Goal: Check status: Check status

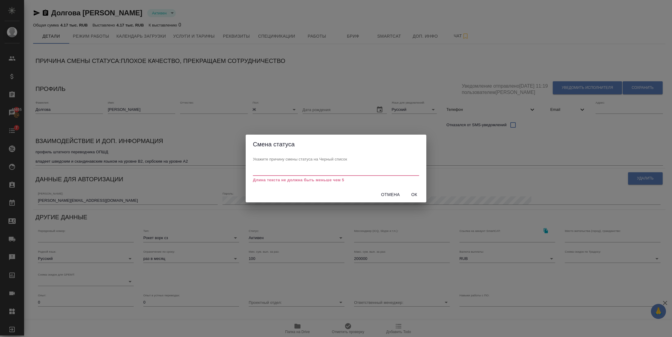
click at [285, 170] on input "text" at bounding box center [336, 172] width 166 height 8
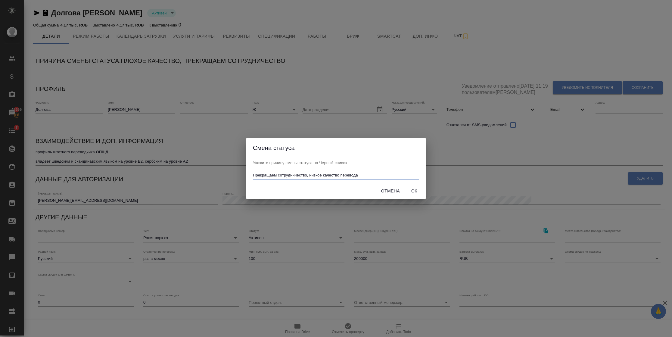
type input "Прекращаем сотрудничество, низкое качество перевода"
click at [415, 192] on span "Ок" at bounding box center [414, 191] width 14 height 8
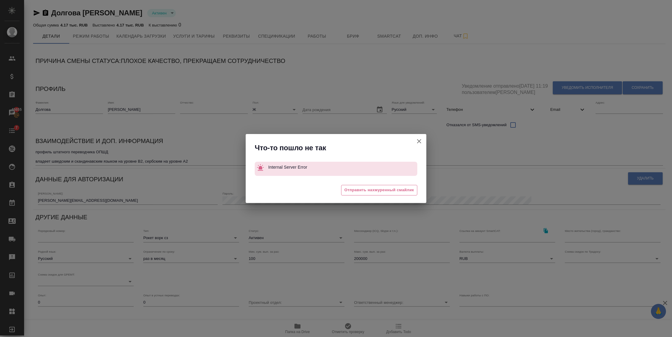
click at [417, 143] on icon "button" at bounding box center [419, 141] width 7 height 7
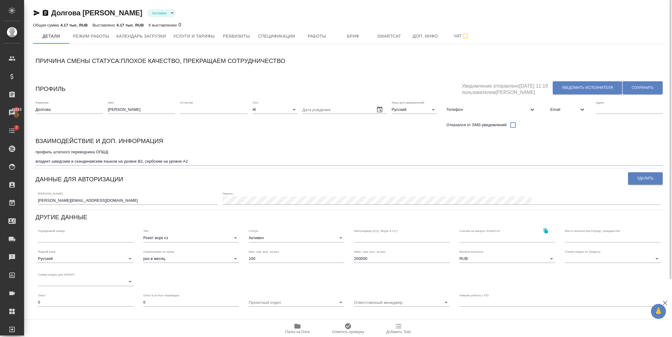
click at [471, 112] on span "Телефон" at bounding box center [488, 110] width 82 height 6
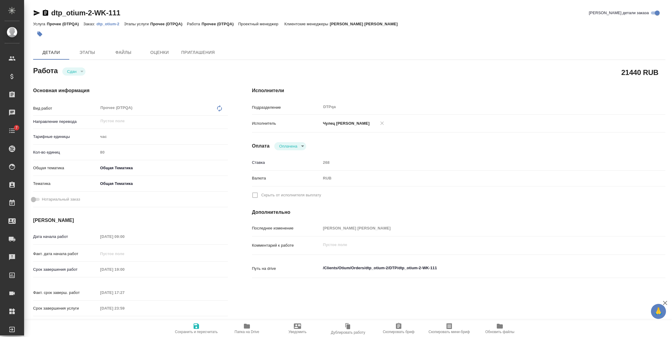
type textarea "x"
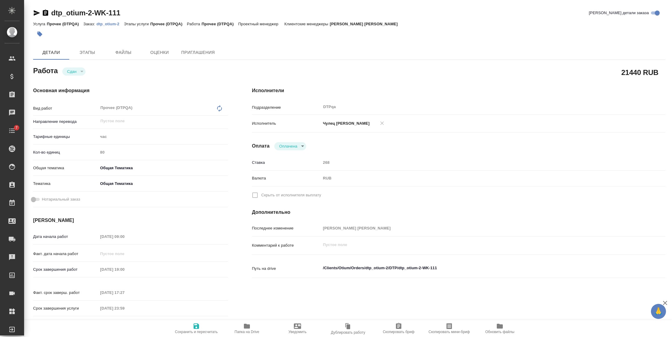
type textarea "x"
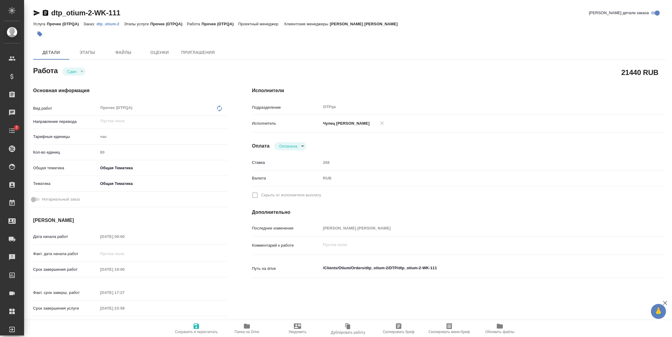
type textarea "x"
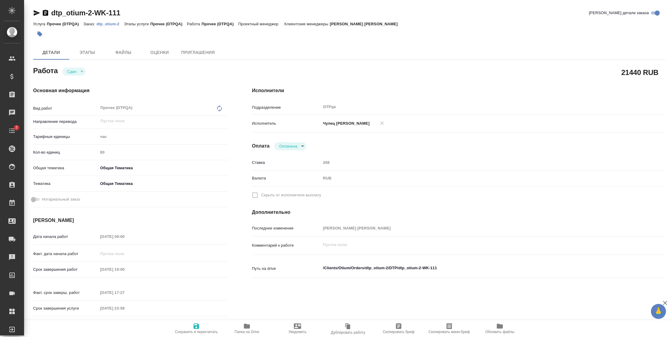
type textarea "x"
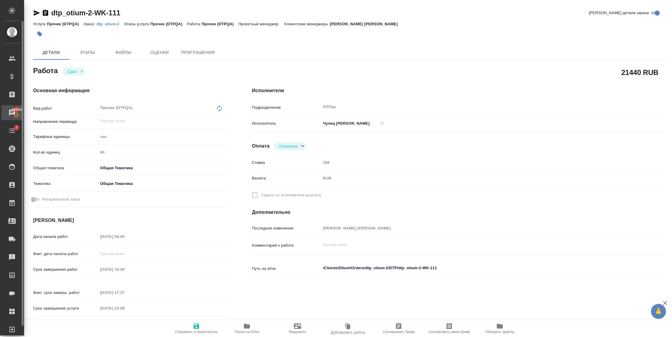
type textarea "x"
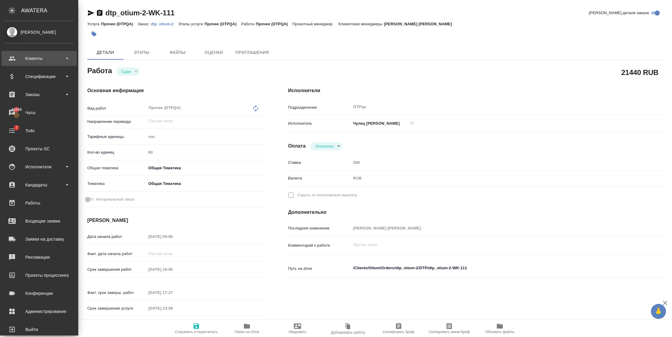
type textarea "x"
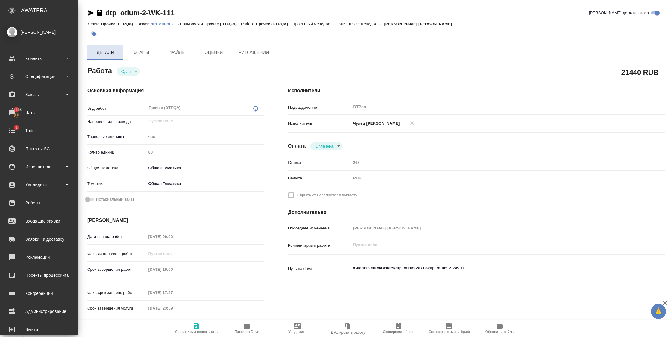
type textarea "x"
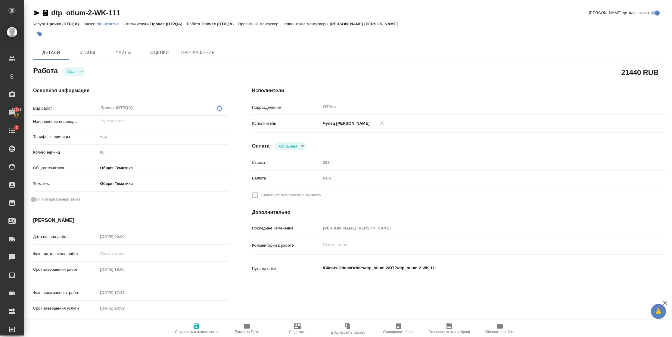
click at [105, 22] on p "dtp_otium-2" at bounding box center [110, 24] width 27 height 5
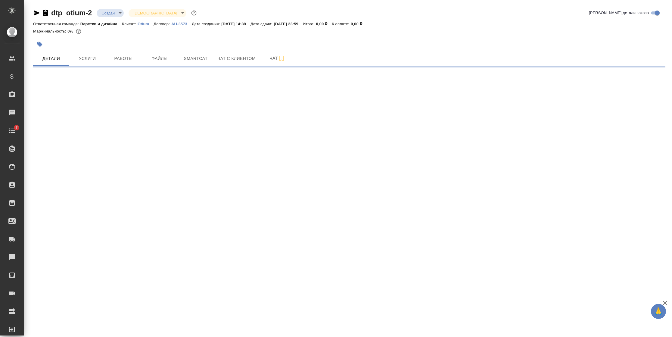
select select "RU"
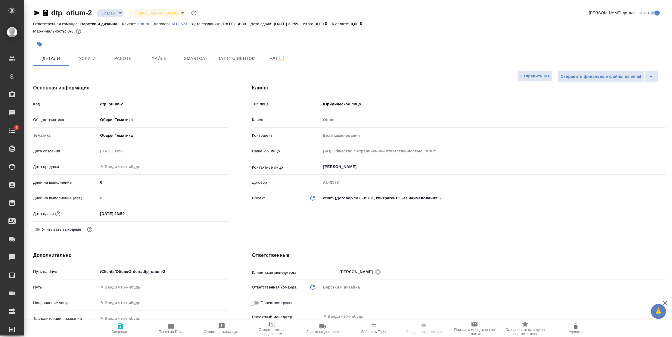
type textarea "x"
click at [95, 56] on span "Услуги" at bounding box center [87, 59] width 29 height 8
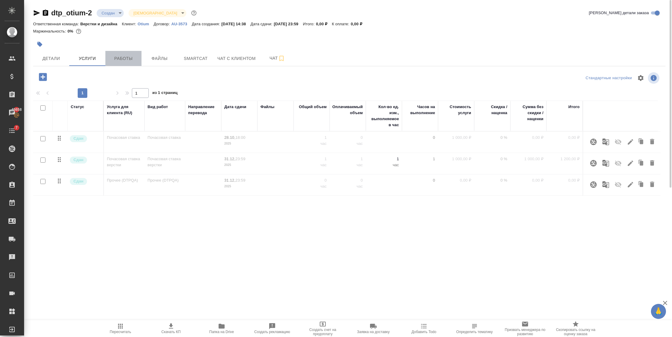
click at [120, 55] on button "Работы" at bounding box center [123, 58] width 36 height 15
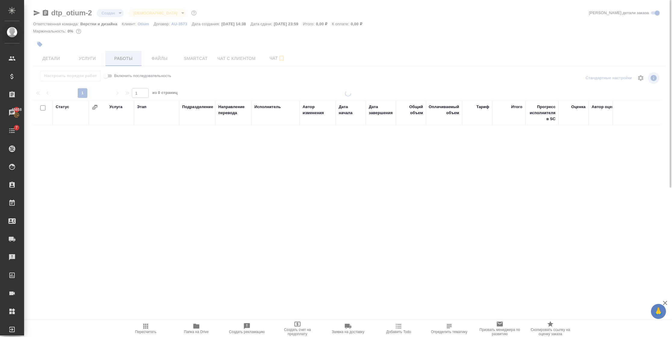
click at [120, 55] on div at bounding box center [348, 126] width 648 height 252
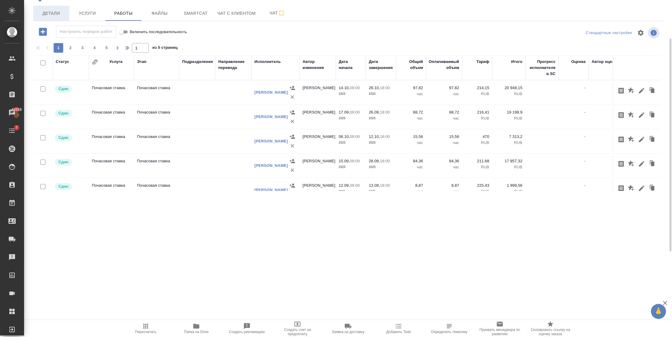
click at [54, 16] on span "Детали" at bounding box center [51, 14] width 29 height 8
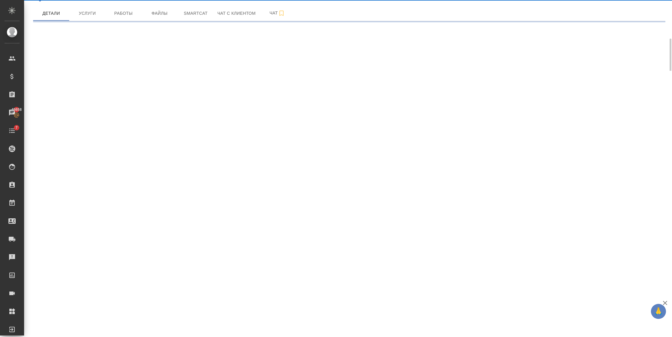
select select "RU"
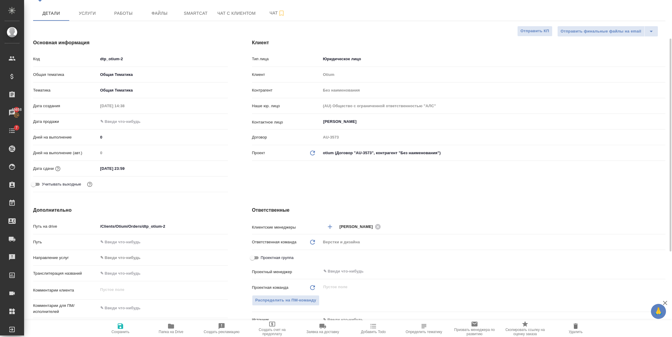
type textarea "x"
click at [119, 13] on span "Работы" at bounding box center [123, 14] width 29 height 8
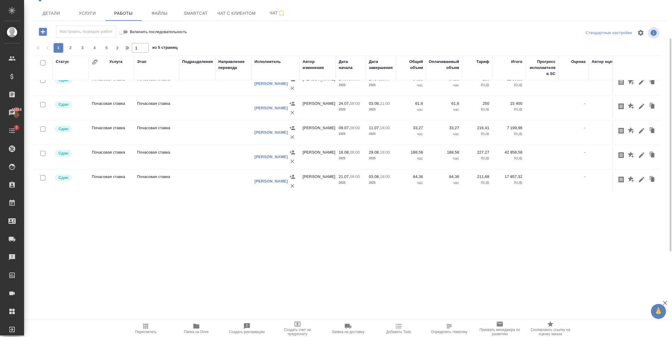
scroll to position [507, 0]
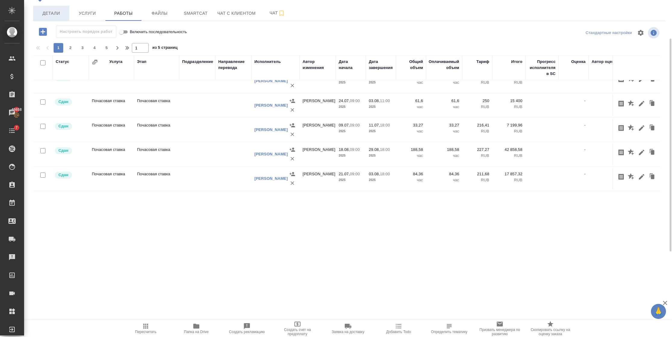
click at [50, 19] on button "Детали" at bounding box center [51, 13] width 36 height 15
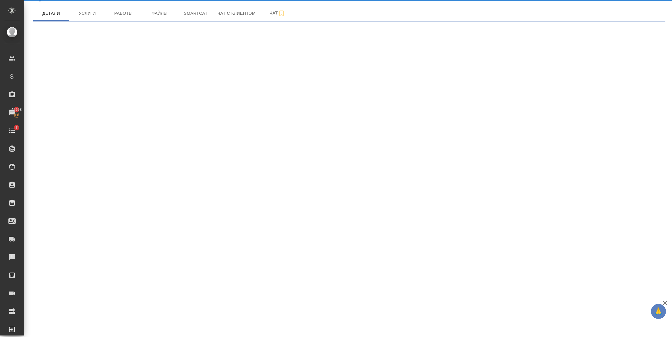
select select "RU"
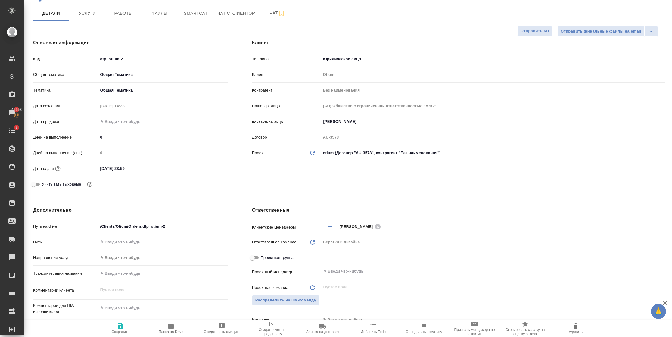
type textarea "x"
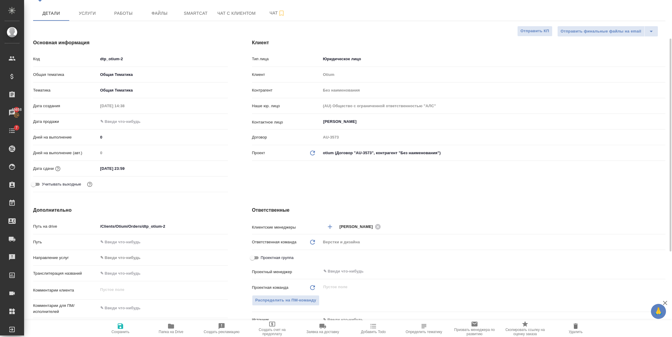
type textarea "x"
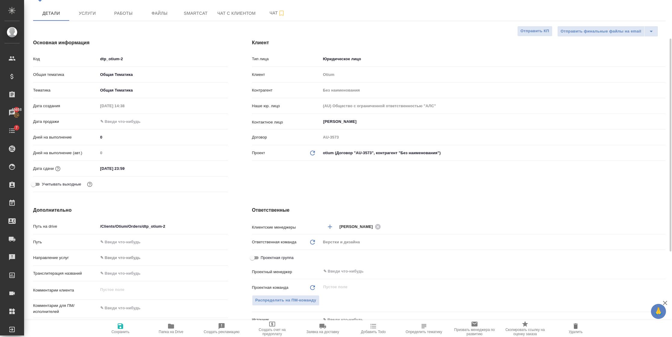
type textarea "x"
